Goal: Task Accomplishment & Management: Manage account settings

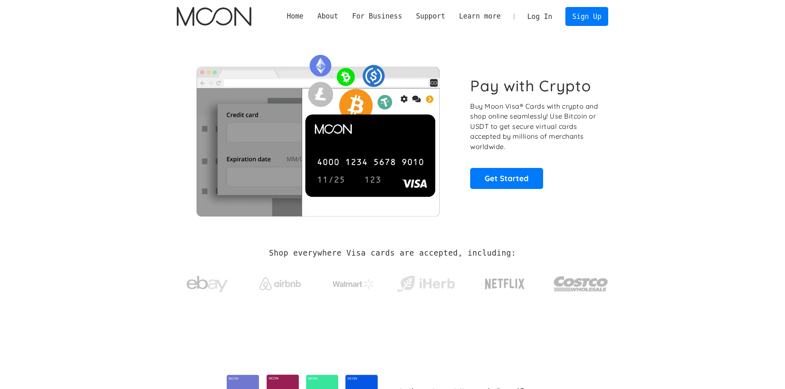
click at [545, 15] on link "Log In" at bounding box center [540, 16] width 39 height 18
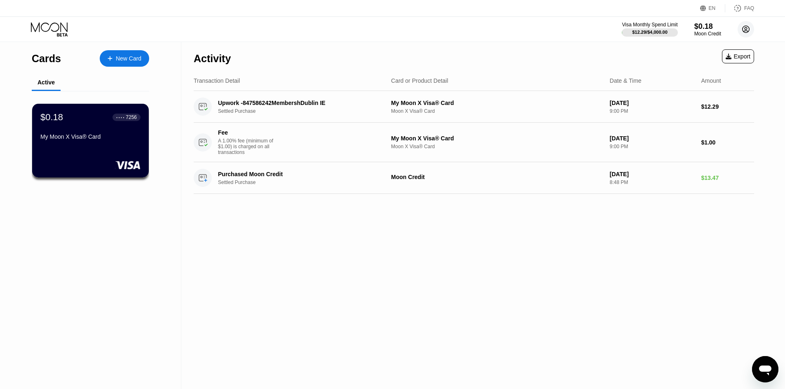
click at [741, 30] on circle at bounding box center [746, 29] width 16 height 16
